Goal: Check status

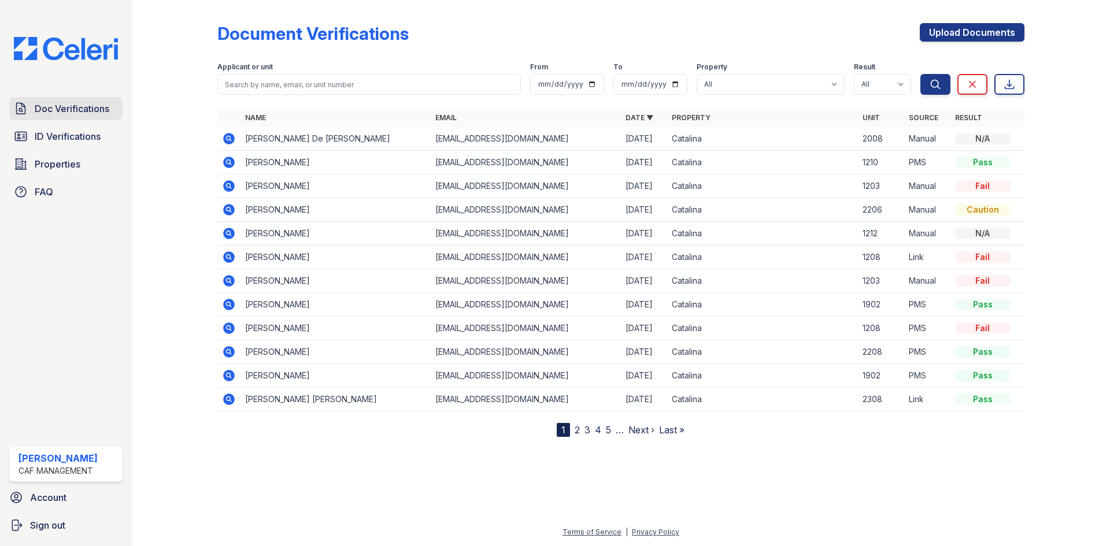
click at [90, 108] on span "Doc Verifications" at bounding box center [72, 109] width 75 height 14
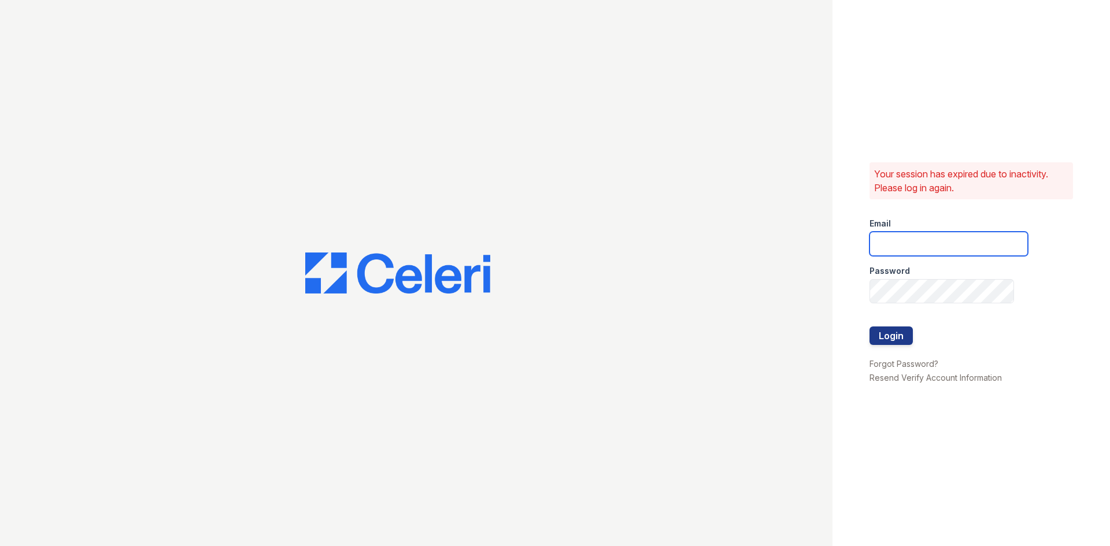
type input "[DOMAIN_NAME][EMAIL_ADDRESS][DOMAIN_NAME]"
click at [896, 329] on button "Login" at bounding box center [890, 336] width 43 height 18
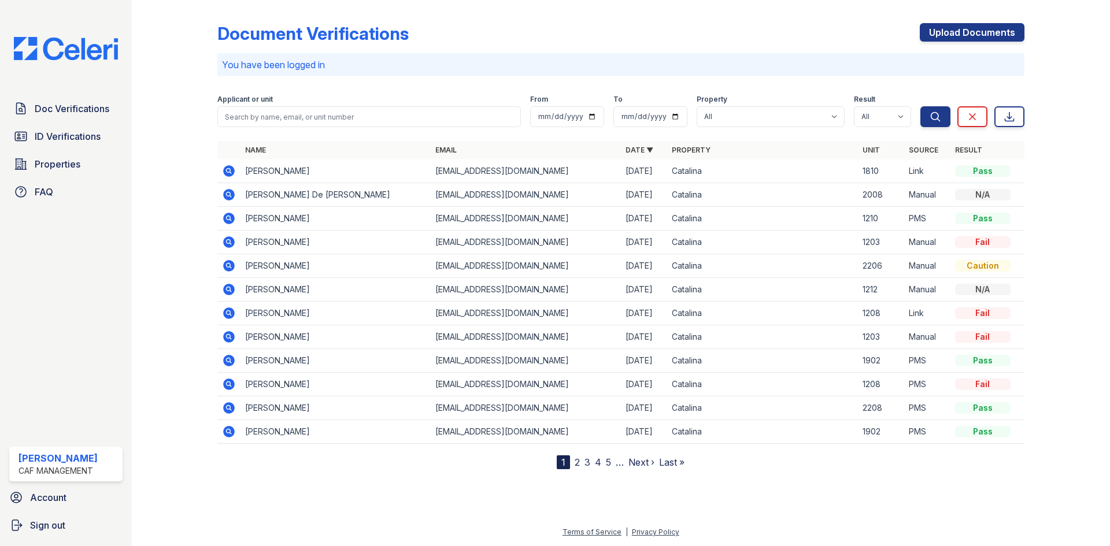
click at [895, 339] on td "1203" at bounding box center [881, 337] width 46 height 24
click at [230, 194] on icon at bounding box center [229, 195] width 14 height 14
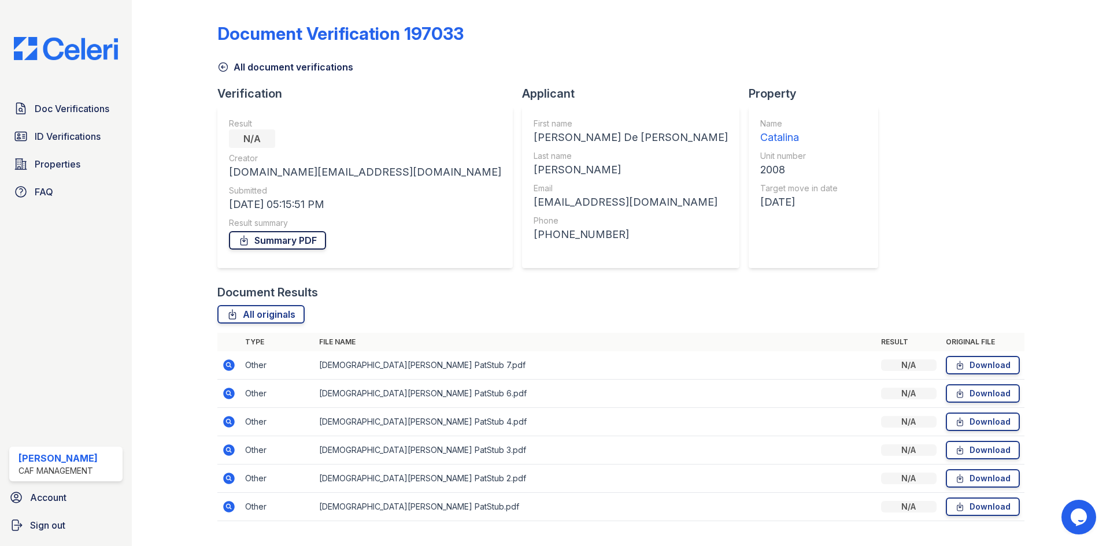
click at [296, 238] on link "Summary PDF" at bounding box center [277, 240] width 97 height 18
click at [44, 109] on span "Doc Verifications" at bounding box center [72, 109] width 75 height 14
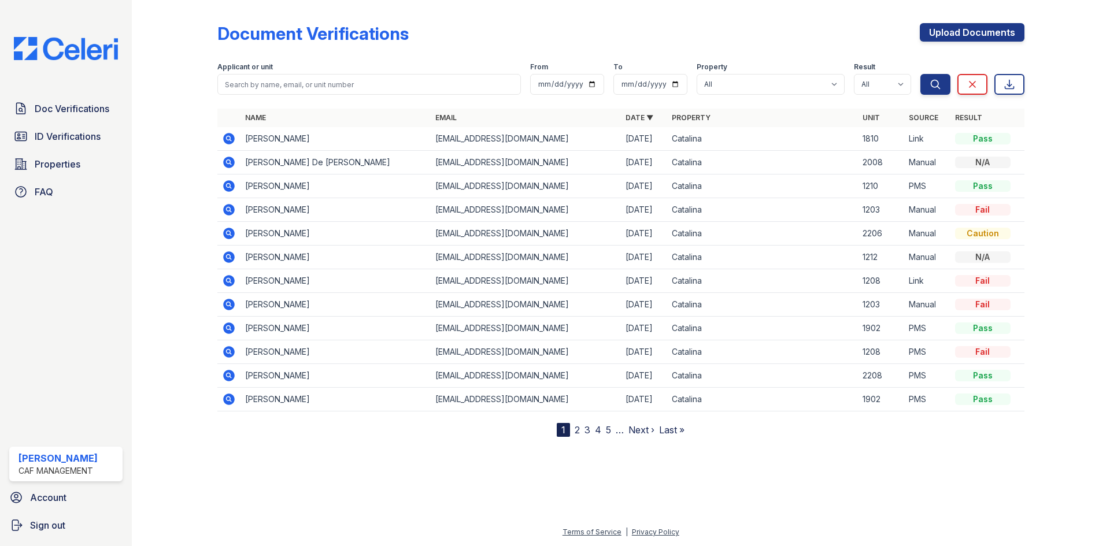
click at [229, 138] on icon at bounding box center [228, 137] width 3 height 3
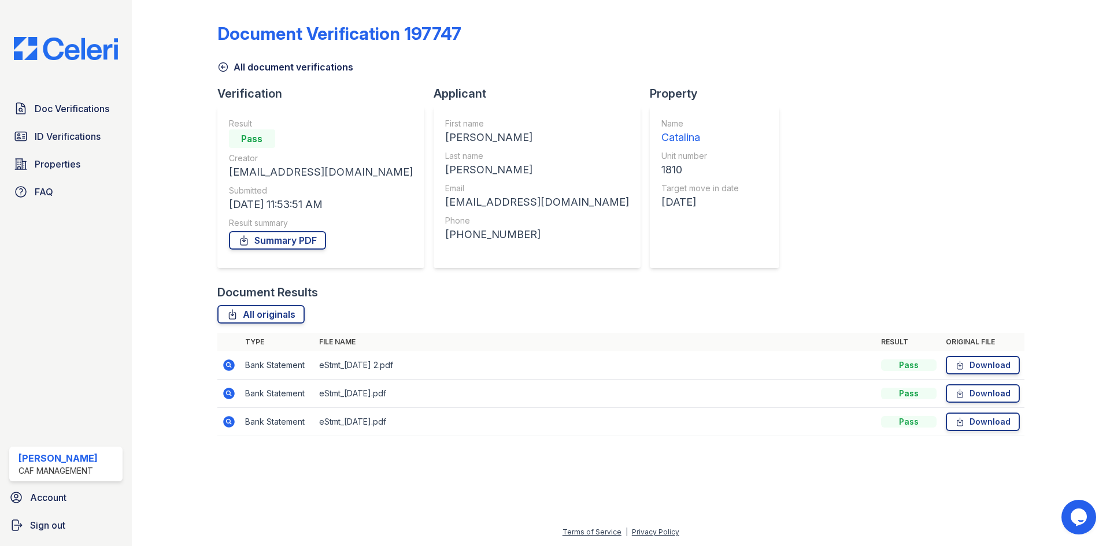
click at [231, 365] on icon at bounding box center [229, 365] width 12 height 12
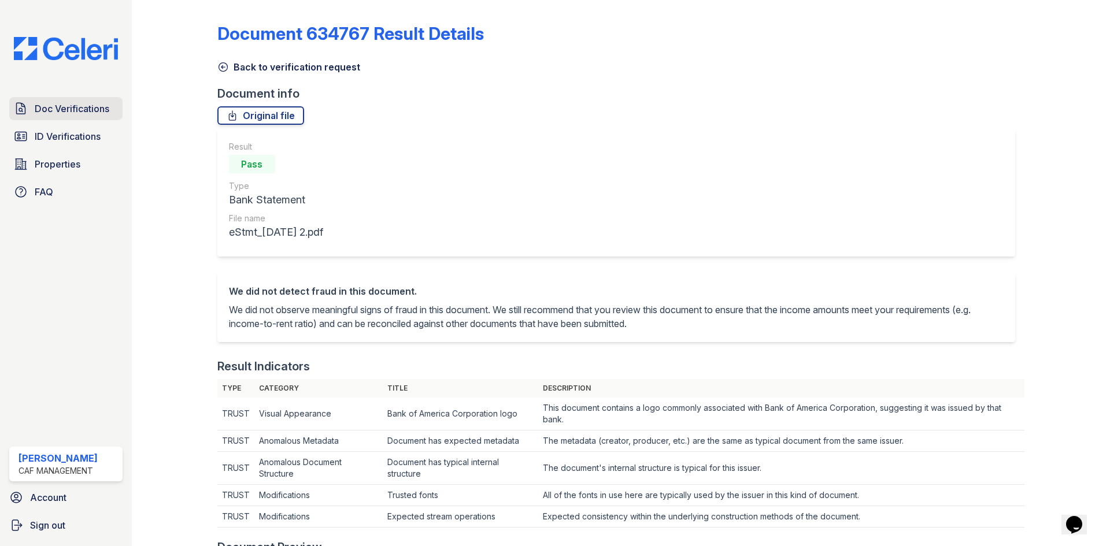
click at [78, 110] on span "Doc Verifications" at bounding box center [72, 109] width 75 height 14
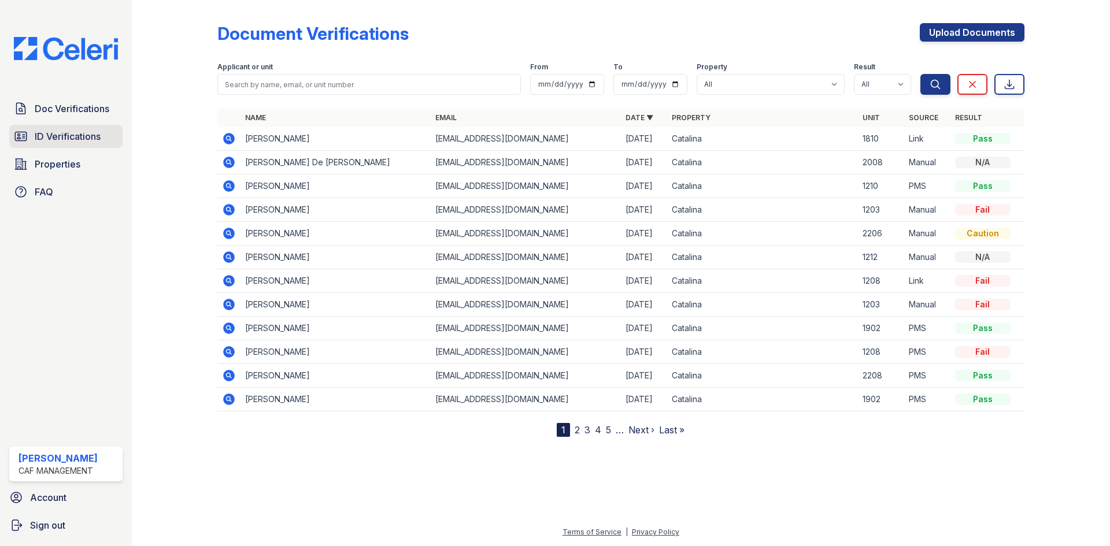
click at [71, 138] on span "ID Verifications" at bounding box center [68, 136] width 66 height 14
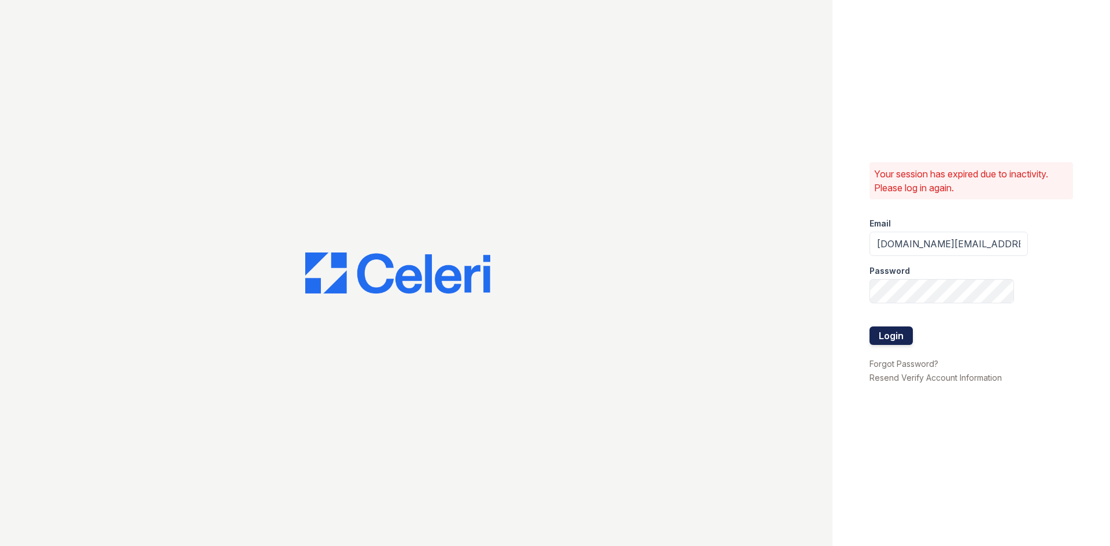
click at [899, 333] on button "Login" at bounding box center [890, 336] width 43 height 18
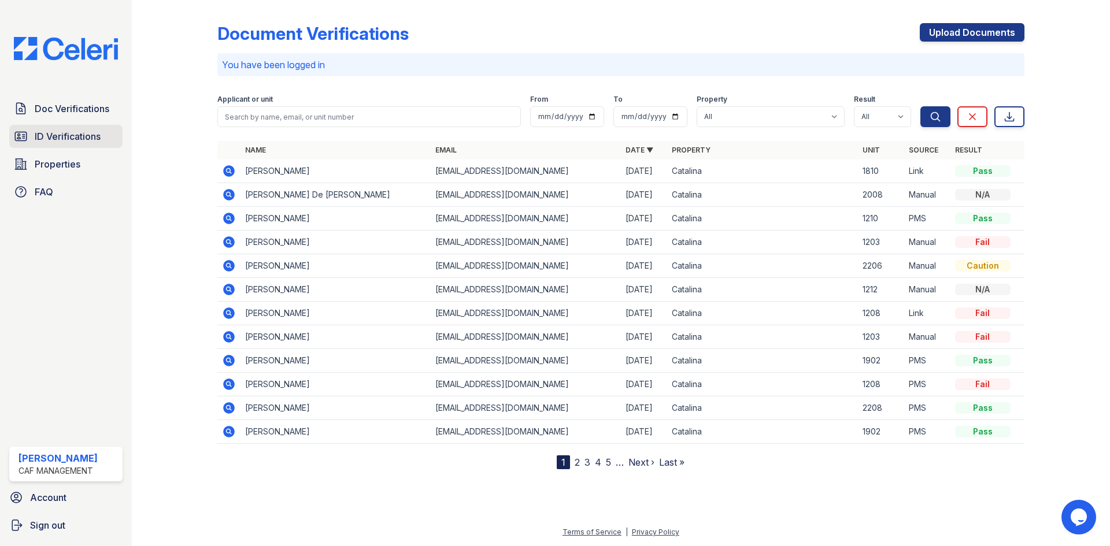
click at [74, 133] on span "ID Verifications" at bounding box center [68, 136] width 66 height 14
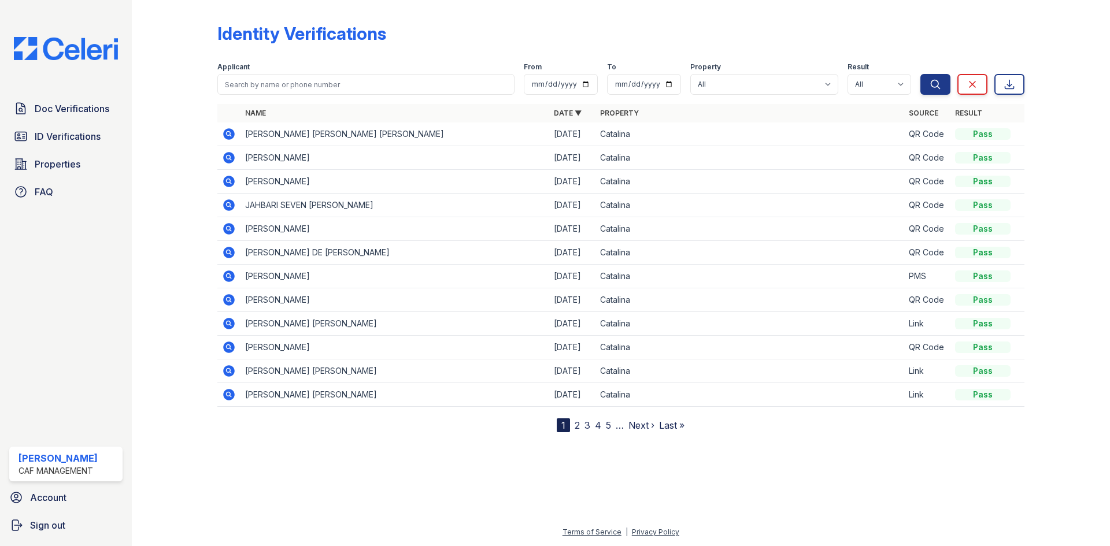
click at [229, 130] on icon at bounding box center [229, 134] width 12 height 12
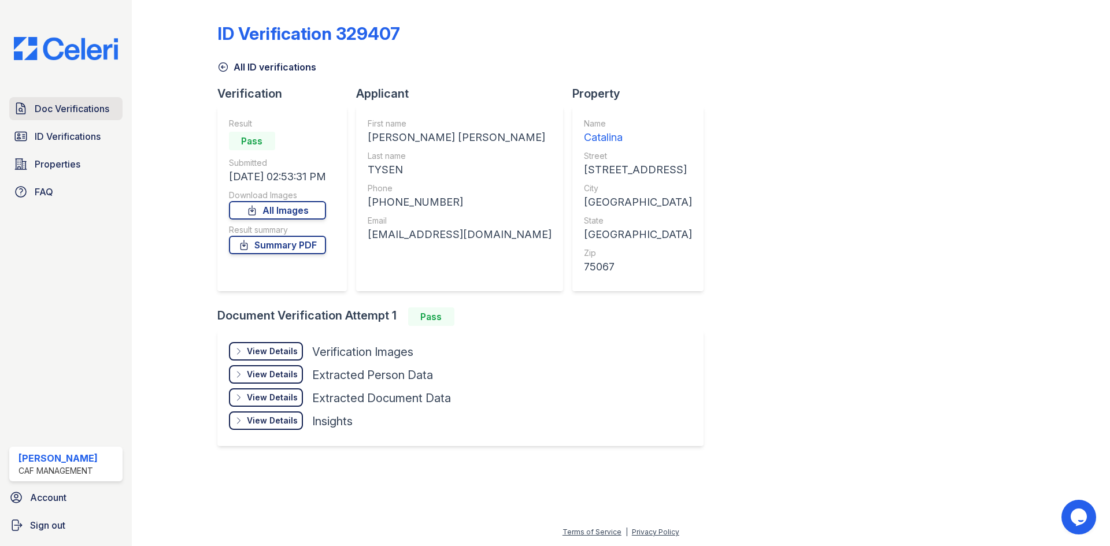
click at [72, 109] on span "Doc Verifications" at bounding box center [72, 109] width 75 height 14
